Goal: Task Accomplishment & Management: Complete application form

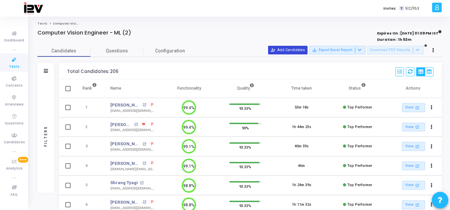
click at [276, 52] on mat-icon "person_add_alt" at bounding box center [273, 50] width 5 height 5
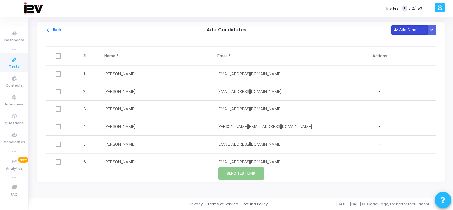
click at [406, 29] on button "Add Candidate" at bounding box center [409, 29] width 36 height 9
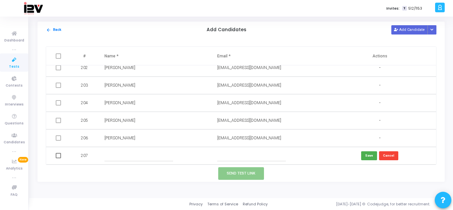
click at [233, 155] on input "text" at bounding box center [251, 155] width 69 height 11
paste input "[EMAIL_ADDRESS][DOMAIN_NAME]"
type input "[EMAIL_ADDRESS][DOMAIN_NAME]"
click at [145, 160] on input "text" at bounding box center [138, 155] width 69 height 11
click at [127, 156] on input "A [DEMOGRAPHIC_DATA]" at bounding box center [138, 155] width 69 height 11
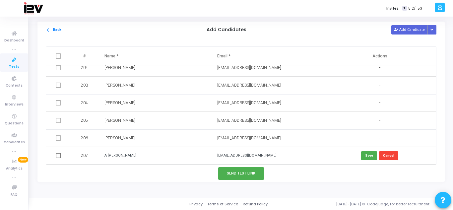
type input "A [PERSON_NAME]"
click at [365, 156] on button "Save" at bounding box center [369, 155] width 16 height 9
click at [249, 174] on button "Send Test Link" at bounding box center [241, 173] width 46 height 12
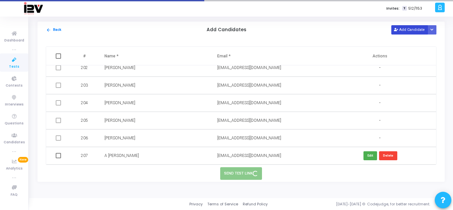
click at [407, 29] on button "Add Candidate" at bounding box center [409, 29] width 36 height 9
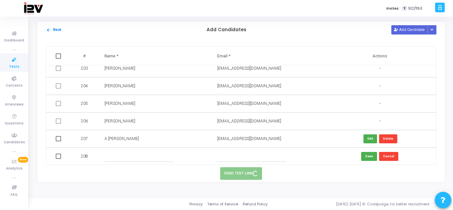
scroll to position [3558, 0]
click at [227, 156] on input "text" at bounding box center [251, 155] width 69 height 11
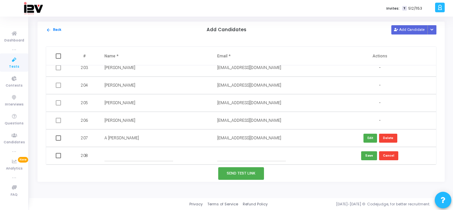
paste input "[EMAIL_ADDRESS][DOMAIN_NAME]"
type input "[EMAIL_ADDRESS][DOMAIN_NAME]"
click at [148, 157] on input "text" at bounding box center [138, 155] width 69 height 11
click at [156, 186] on div "Tests Computer Vision Engineer - ML (2) Computer Vision Engineer - ML (2) Expir…" at bounding box center [241, 107] width 424 height 171
click at [111, 156] on input "[PERSON_NAME]" at bounding box center [138, 155] width 69 height 11
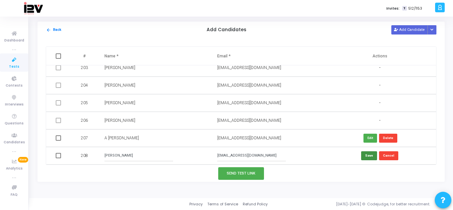
type input "[PERSON_NAME]"
click at [365, 157] on button "Save" at bounding box center [369, 155] width 16 height 9
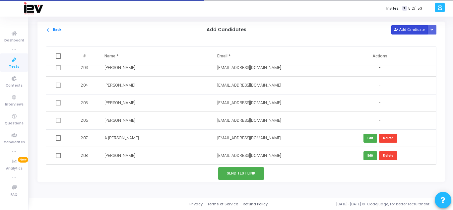
click at [408, 30] on button "Add Candidate" at bounding box center [409, 29] width 36 height 9
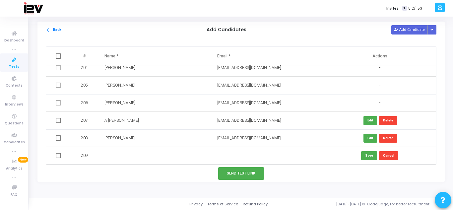
click at [235, 154] on input "text" at bounding box center [251, 155] width 69 height 11
paste input "[EMAIL_ADDRESS][DOMAIN_NAME]"
type input "[EMAIL_ADDRESS][DOMAIN_NAME]"
click at [140, 156] on input "text" at bounding box center [138, 155] width 69 height 11
type input "[PERSON_NAME]"
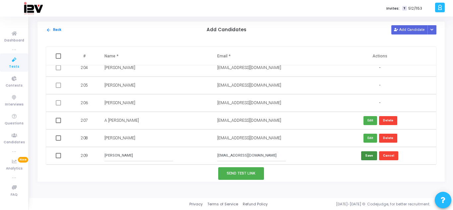
click at [368, 155] on button "Save" at bounding box center [369, 155] width 16 height 9
click at [406, 29] on button "Add Candidate" at bounding box center [409, 29] width 36 height 9
click at [234, 158] on input "text" at bounding box center [251, 155] width 69 height 11
paste input "[EMAIL_ADDRESS][DOMAIN_NAME]"
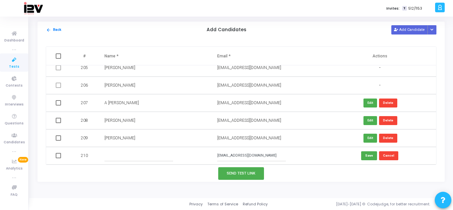
type input "[EMAIL_ADDRESS][DOMAIN_NAME]"
click at [125, 157] on input "text" at bounding box center [138, 155] width 69 height 11
type input "[PERSON_NAME]"
click at [370, 157] on button "Save" at bounding box center [369, 155] width 16 height 9
click at [410, 31] on button "Add Candidate" at bounding box center [409, 29] width 36 height 9
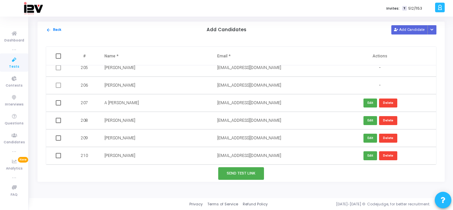
scroll to position [3610, 0]
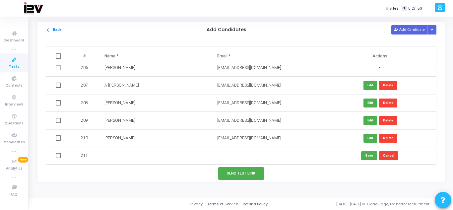
click at [243, 153] on input "text" at bounding box center [251, 155] width 69 height 11
paste input "[EMAIL_ADDRESS][DOMAIN_NAME]"
type input "[EMAIL_ADDRESS][DOMAIN_NAME]"
click at [135, 156] on input "text" at bounding box center [138, 155] width 69 height 11
type input "[PERSON_NAME]"
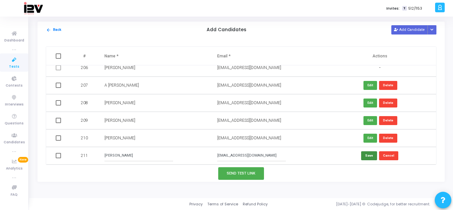
click at [368, 156] on button "Save" at bounding box center [369, 155] width 16 height 9
click at [407, 32] on button "Add Candidate" at bounding box center [409, 29] width 36 height 9
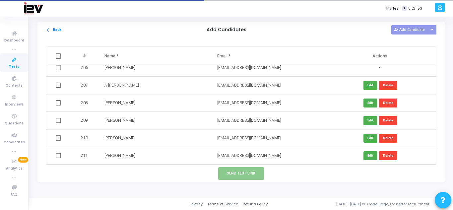
scroll to position [3628, 0]
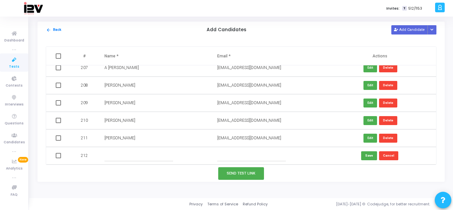
click at [251, 159] on input "text" at bounding box center [251, 155] width 69 height 11
paste input "[EMAIL_ADDRESS][DOMAIN_NAME]"
type input "[EMAIL_ADDRESS][DOMAIN_NAME]"
click at [121, 153] on input "text" at bounding box center [138, 155] width 69 height 11
type input "[DEMOGRAPHIC_DATA][PERSON_NAME]"
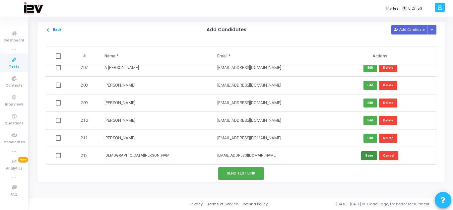
click at [367, 155] on button "Save" at bounding box center [369, 155] width 16 height 9
click at [248, 173] on button "Send Test Link" at bounding box center [241, 173] width 46 height 12
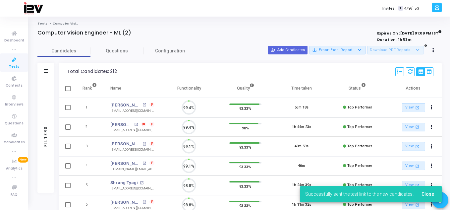
scroll to position [14, 17]
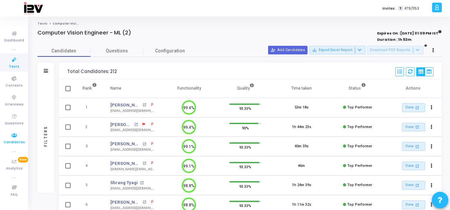
click at [17, 137] on icon at bounding box center [14, 135] width 14 height 8
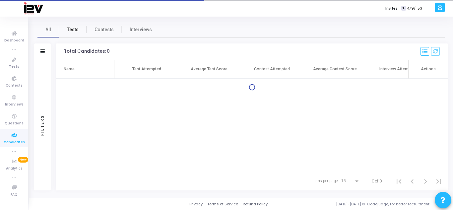
click at [79, 30] on link "Tests" at bounding box center [73, 30] width 28 height 16
